Goal: Book appointment/travel/reservation

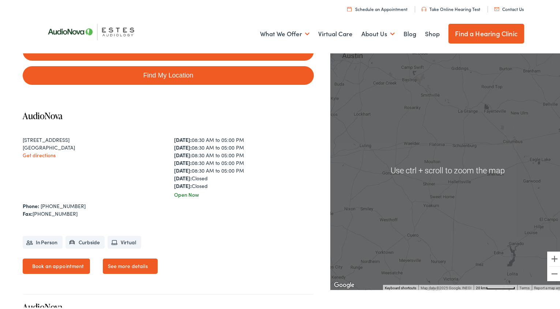
scroll to position [128, 0]
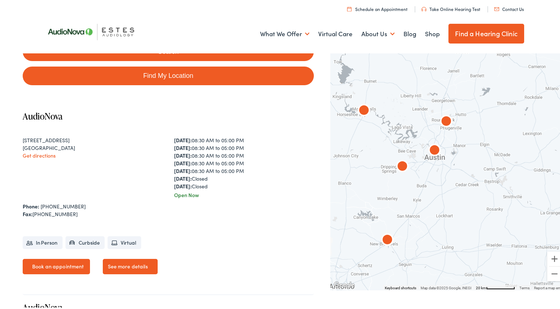
drag, startPoint x: 390, startPoint y: 158, endPoint x: 474, endPoint y: 266, distance: 136.9
click at [474, 266] on div at bounding box center [448, 168] width 235 height 239
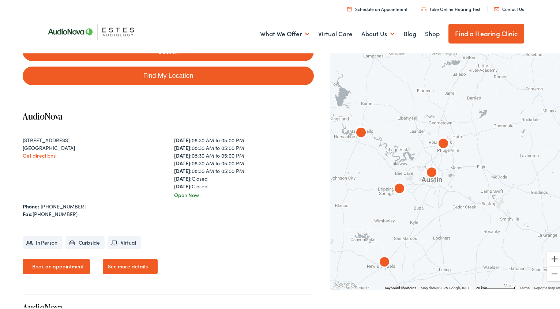
drag, startPoint x: 448, startPoint y: 193, endPoint x: 444, endPoint y: 214, distance: 21.5
click at [444, 214] on div at bounding box center [448, 168] width 235 height 239
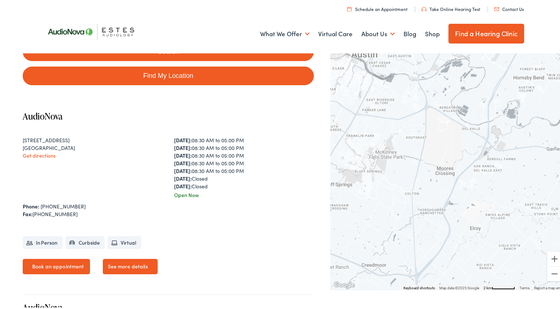
scroll to position [127, 0]
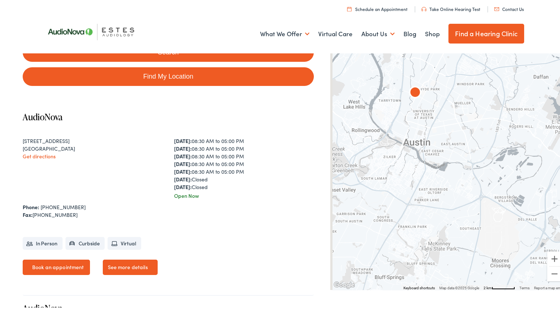
drag, startPoint x: 401, startPoint y: 146, endPoint x: 463, endPoint y: 292, distance: 158.9
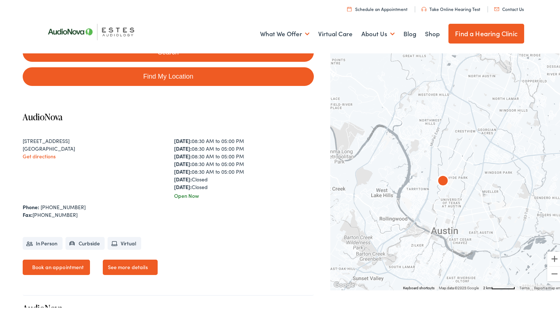
drag, startPoint x: 436, startPoint y: 197, endPoint x: 458, endPoint y: 223, distance: 33.6
click at [458, 223] on div at bounding box center [448, 168] width 235 height 239
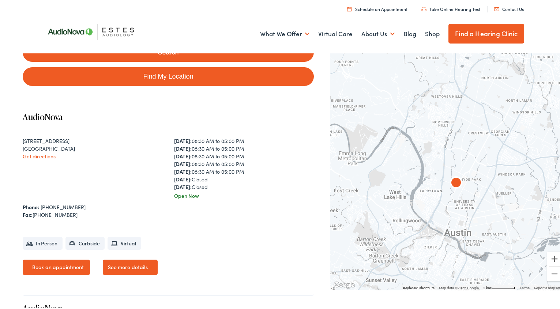
drag, startPoint x: 417, startPoint y: 237, endPoint x: 429, endPoint y: 242, distance: 13.1
click at [429, 242] on div at bounding box center [448, 168] width 235 height 239
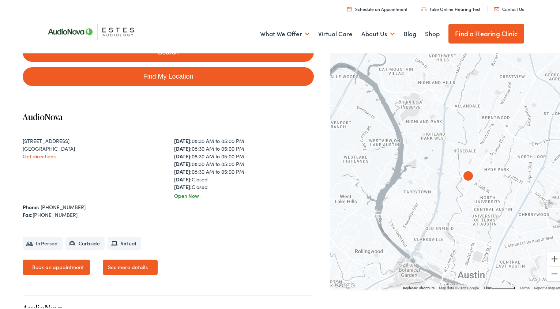
drag, startPoint x: 447, startPoint y: 190, endPoint x: 464, endPoint y: 231, distance: 44.9
click at [466, 232] on div at bounding box center [448, 168] width 235 height 239
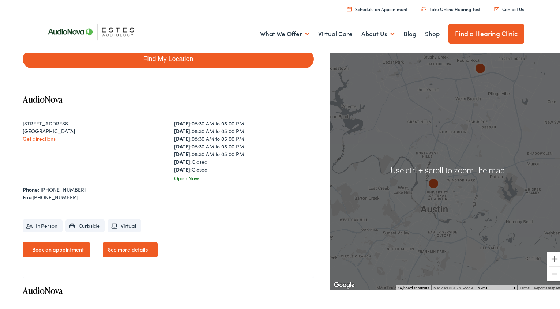
scroll to position [145, 0]
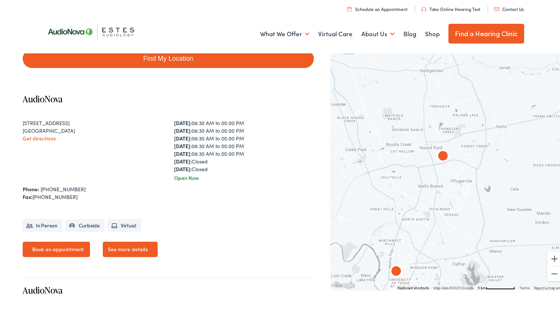
drag, startPoint x: 426, startPoint y: 176, endPoint x: 389, endPoint y: 263, distance: 95.3
click at [389, 264] on img "AudioNova" at bounding box center [397, 271] width 18 height 18
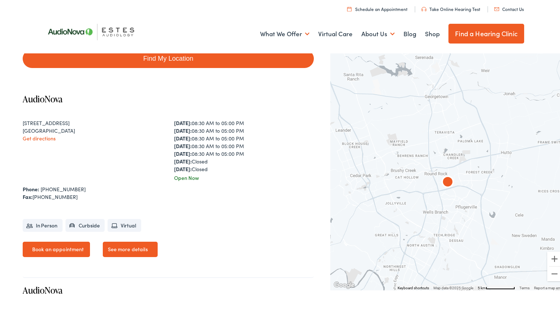
drag, startPoint x: 443, startPoint y: 183, endPoint x: 449, endPoint y: 221, distance: 38.9
click at [449, 221] on div at bounding box center [448, 168] width 235 height 239
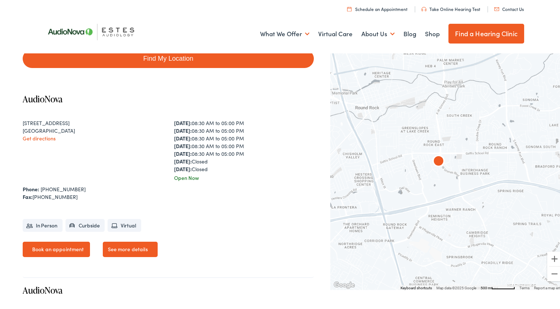
drag, startPoint x: 437, startPoint y: 179, endPoint x: 463, endPoint y: 227, distance: 54.2
click at [463, 228] on div at bounding box center [448, 168] width 235 height 239
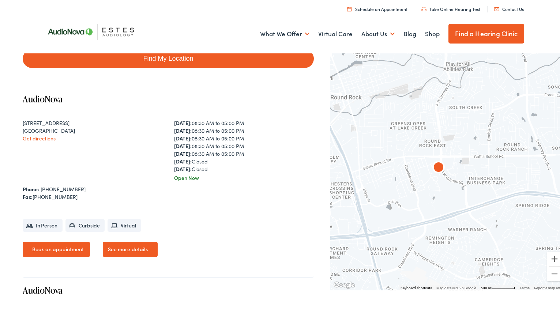
click at [435, 166] on img "AudioNova" at bounding box center [439, 167] width 18 height 18
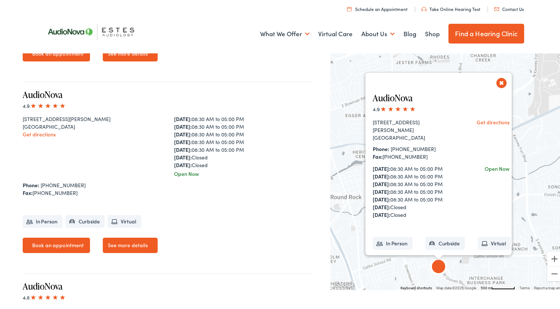
scroll to position [1314, 0]
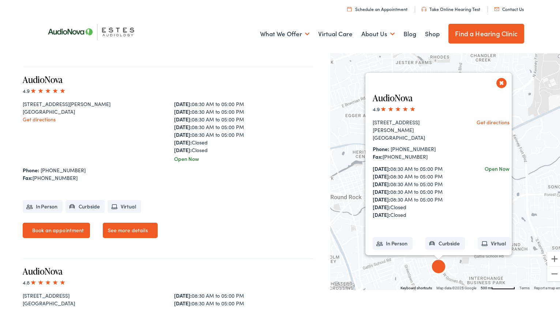
click at [137, 232] on link "See more details" at bounding box center [130, 228] width 55 height 15
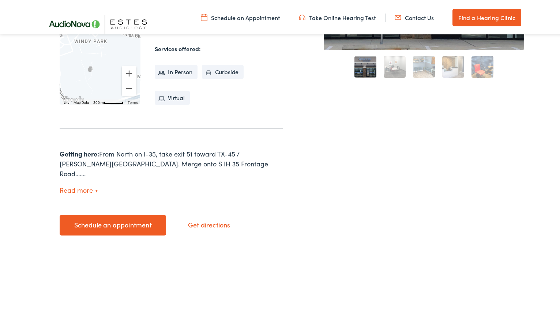
scroll to position [256, 0]
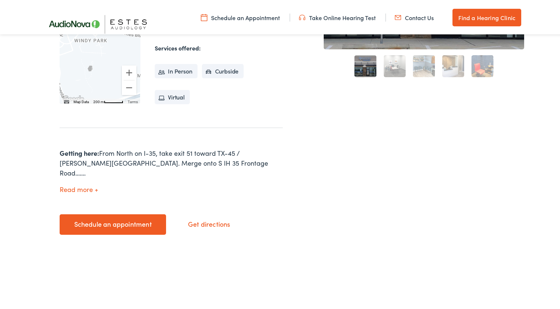
click at [109, 217] on link "Schedule an appointment" at bounding box center [113, 223] width 107 height 20
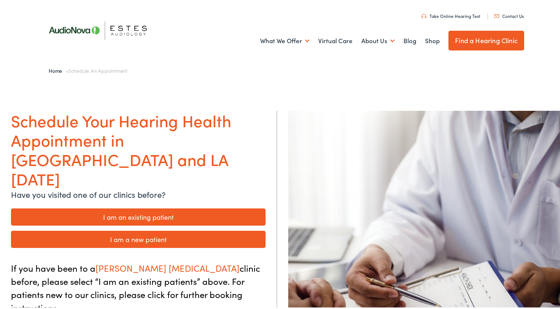
click at [148, 207] on link "I am an existing patient" at bounding box center [138, 215] width 255 height 17
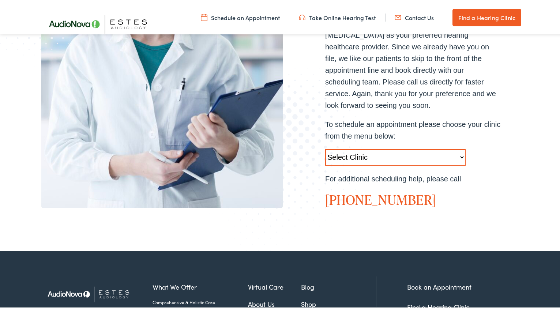
scroll to position [220, 0]
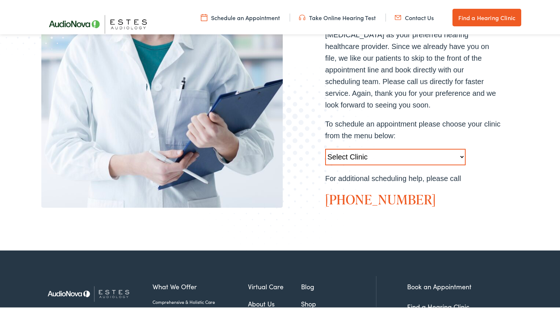
click at [351, 148] on select "Select Clinic [GEOGRAPHIC_DATA]-[GEOGRAPHIC_DATA]-[GEOGRAPHIC_DATA] [STREET_ADD…" at bounding box center [395, 156] width 141 height 16
click at [351, 148] on select "Select Clinic Austin-TX-AudioNova 1206 W. 38th Street Boerne-TX-AudioNova 1112 …" at bounding box center [395, 156] width 141 height 16
select select "https://hearlifeagain.alpacaaudiology.com/locations/round-rock/"
click at [325, 148] on select "Select Clinic Austin-TX-AudioNova 1206 W. 38th Street Boerne-TX-AudioNova 1112 …" at bounding box center [395, 156] width 141 height 16
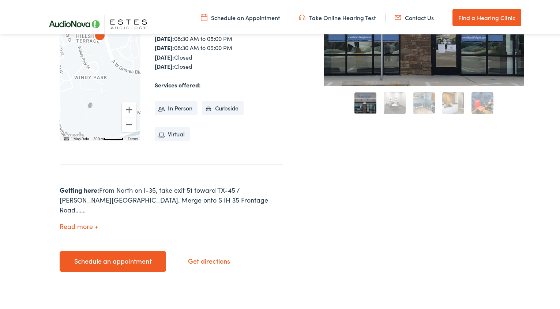
scroll to position [219, 0]
click at [118, 253] on link "Schedule an appointment" at bounding box center [113, 260] width 107 height 20
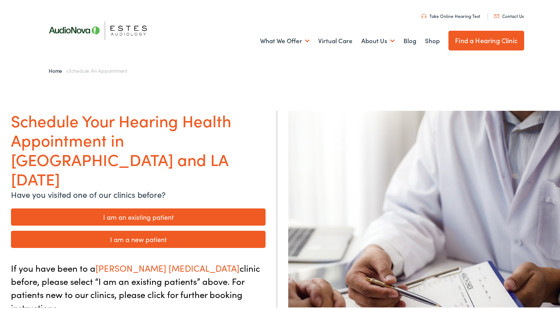
click at [156, 207] on link "I am an existing patient" at bounding box center [138, 215] width 255 height 17
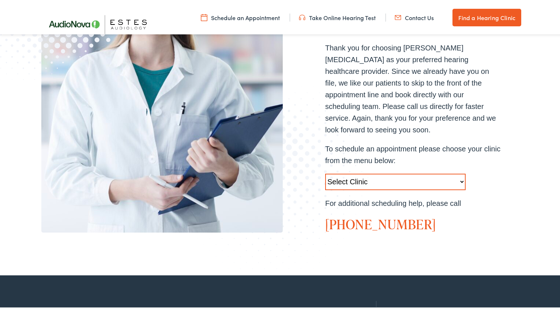
scroll to position [195, 0]
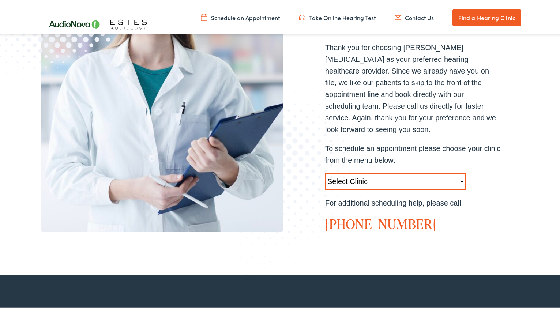
click at [342, 172] on select "Select Clinic Austin-TX-AudioNova 1206 W. 38th Street Boerne-TX-AudioNova 1112 …" at bounding box center [395, 180] width 141 height 16
click at [345, 173] on select "Select Clinic Austin-TX-AudioNova 1206 W. 38th Street Boerne-TX-AudioNova 1112 …" at bounding box center [395, 180] width 141 height 16
select select "https://hearlifeagain.alpacaaudiology.com/locations/round-rock/"
click at [325, 172] on select "Select Clinic Austin-TX-AudioNova 1206 W. 38th Street Boerne-TX-AudioNova 1112 …" at bounding box center [395, 180] width 141 height 16
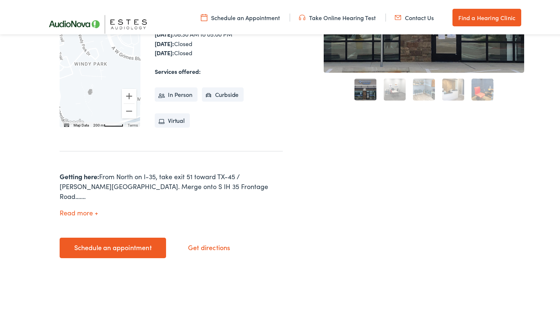
scroll to position [232, 0]
click at [71, 208] on button "Read more" at bounding box center [79, 212] width 38 height 8
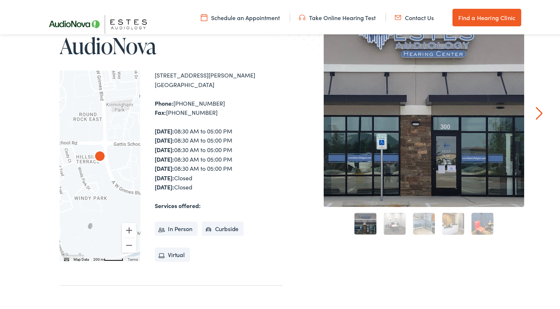
scroll to position [98, 0]
